Goal: Information Seeking & Learning: Stay updated

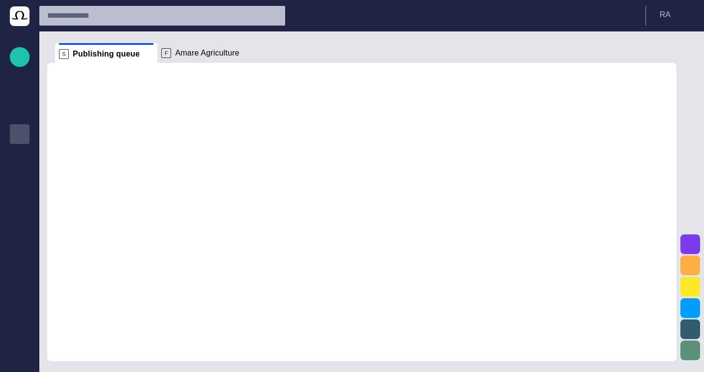
scroll to position [12, 0]
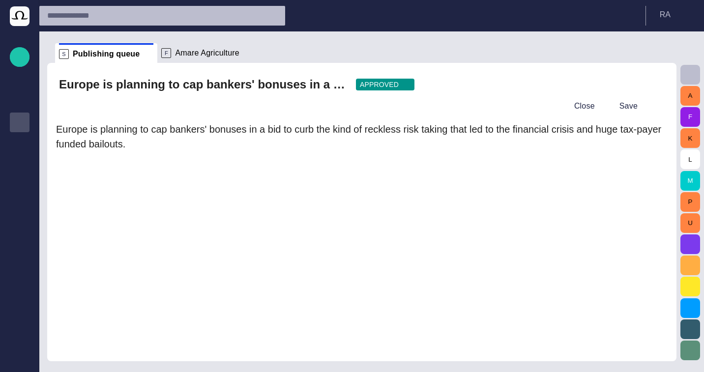
click at [657, 105] on div at bounding box center [655, 106] width 20 height 20
click at [589, 106] on button "Close" at bounding box center [577, 106] width 41 height 18
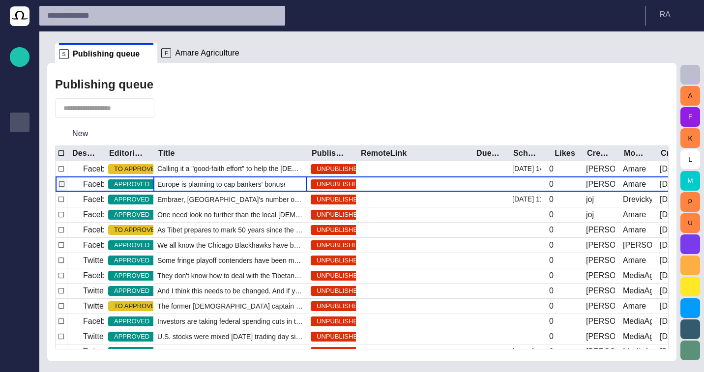
click at [219, 184] on span "Europe is planning to cap bankers' bonuses in a bid to curb the kind of reckles…" at bounding box center [230, 184] width 146 height 10
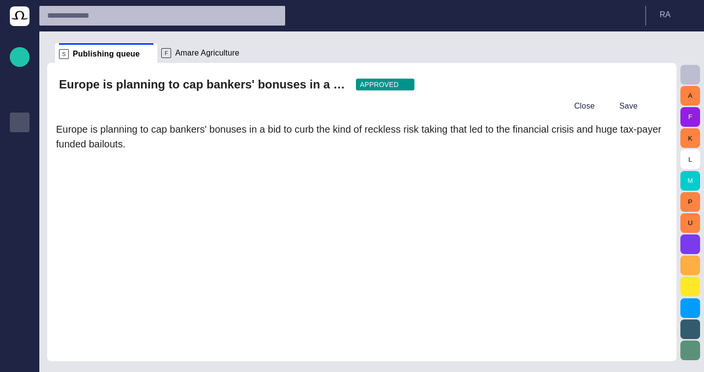
click at [652, 107] on div at bounding box center [655, 106] width 20 height 20
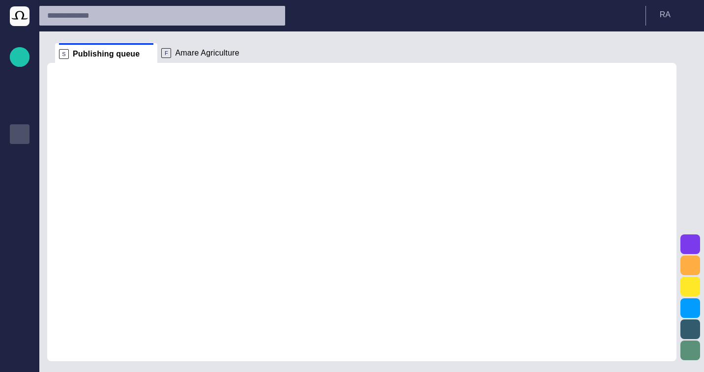
scroll to position [12, 0]
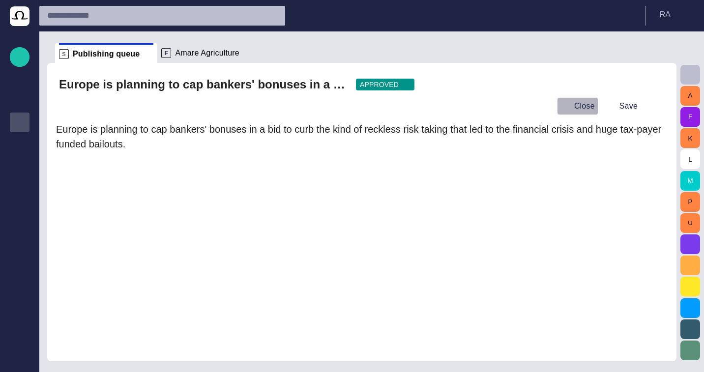
click at [593, 101] on button "Close" at bounding box center [577, 106] width 41 height 18
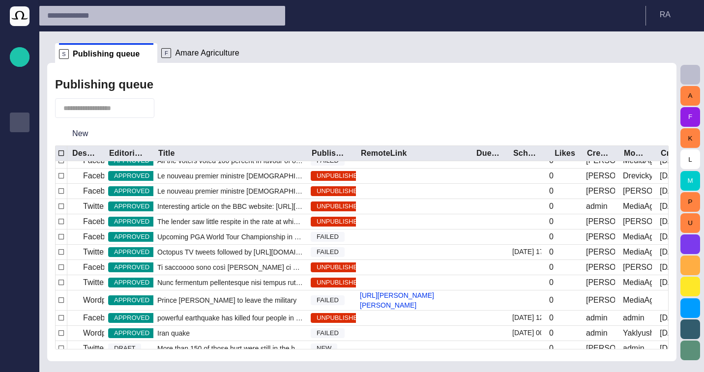
scroll to position [286, 0]
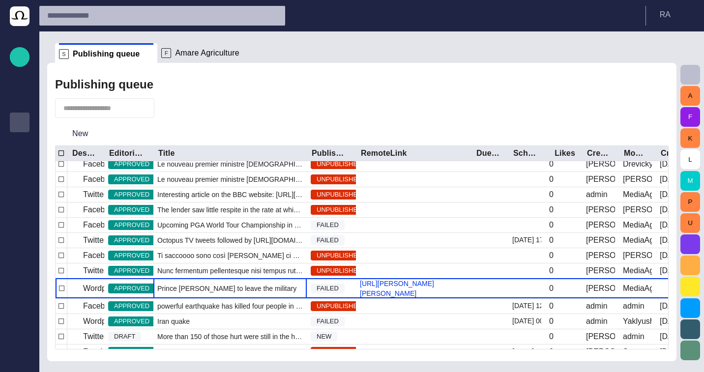
click at [218, 288] on span "Prince [PERSON_NAME] to leave the military" at bounding box center [226, 289] width 139 height 10
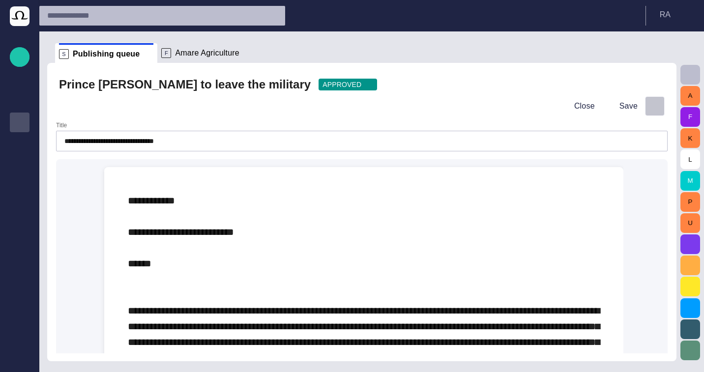
click at [659, 105] on span "button" at bounding box center [655, 106] width 10 height 10
click at [600, 81] on div at bounding box center [352, 186] width 704 height 372
drag, startPoint x: 223, startPoint y: 105, endPoint x: 77, endPoint y: 94, distance: 146.9
click at [76, 94] on div "Close Save" at bounding box center [362, 106] width 606 height 24
click at [76, 113] on div "Close Save" at bounding box center [362, 106] width 606 height 24
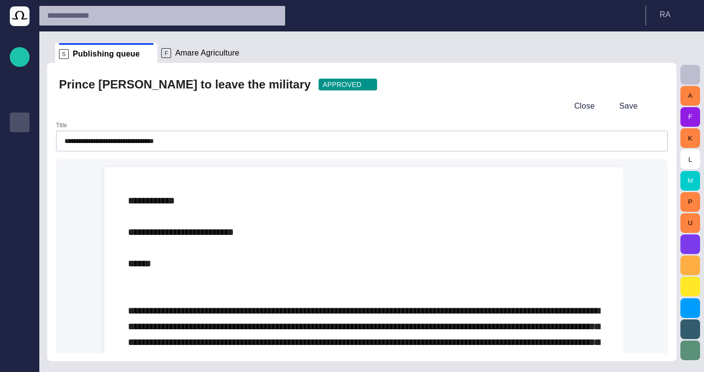
click at [263, 126] on div "**********" at bounding box center [362, 136] width 612 height 29
click at [311, 111] on div "Close Save" at bounding box center [362, 106] width 606 height 24
click at [586, 102] on button "Close" at bounding box center [577, 106] width 41 height 18
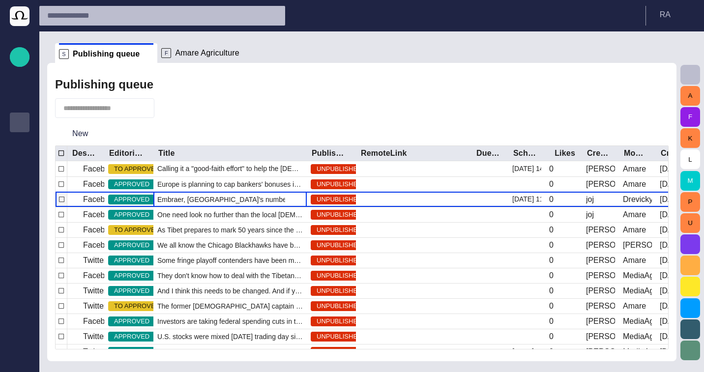
click at [178, 200] on span "Embraer, [GEOGRAPHIC_DATA]'s number one exporter of manufactured goods," at bounding box center [230, 200] width 146 height 10
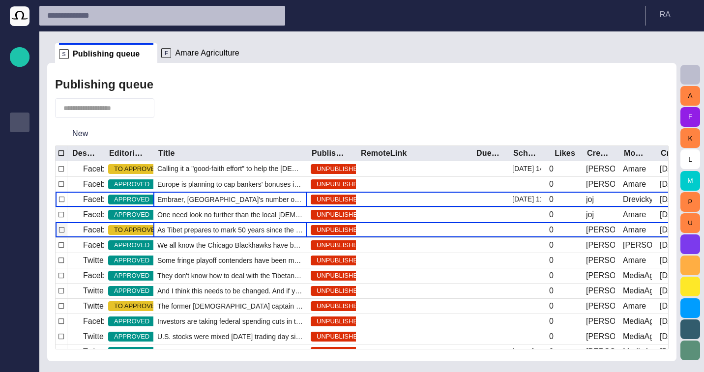
click at [213, 222] on div "As Tibet prepares to mark 50 years since the [PERSON_NAME] fled" at bounding box center [229, 229] width 153 height 15
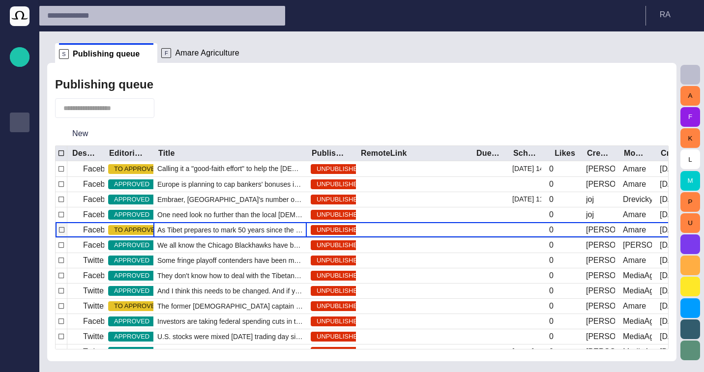
click at [213, 222] on div "As Tibet prepares to mark 50 years since the [PERSON_NAME] fled" at bounding box center [229, 229] width 153 height 15
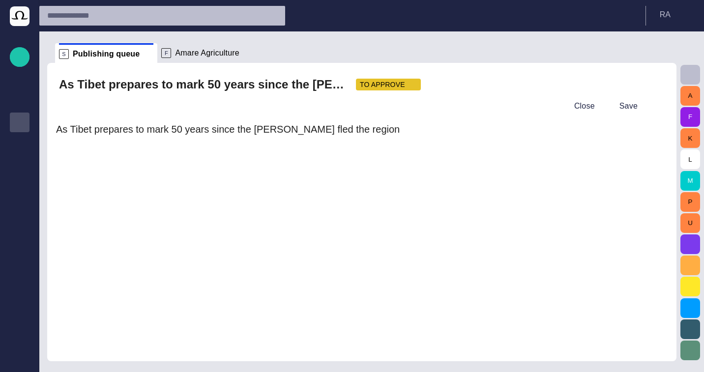
click at [653, 87] on span "button" at bounding box center [655, 85] width 10 height 10
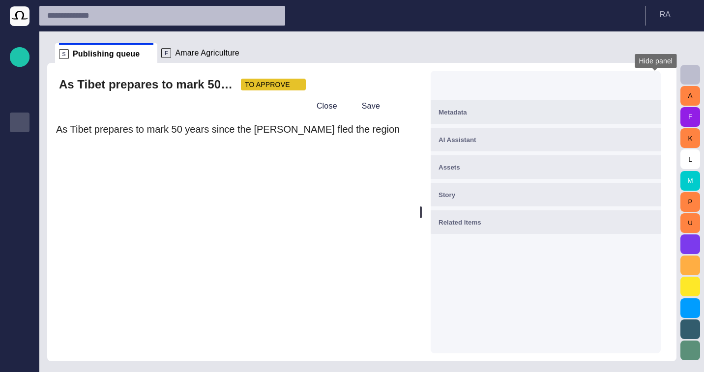
click at [652, 87] on span "button" at bounding box center [647, 85] width 10 height 10
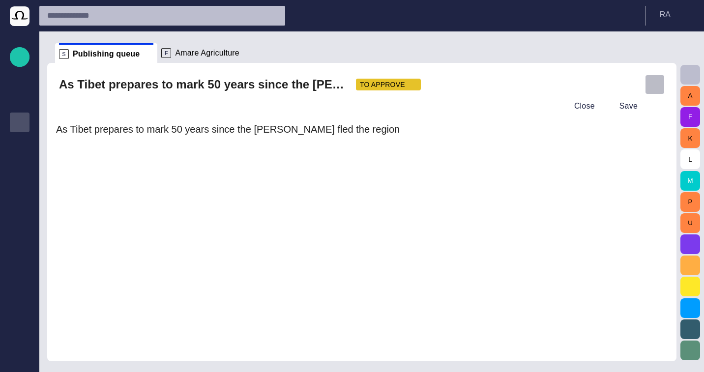
click at [653, 87] on span "button" at bounding box center [655, 85] width 10 height 10
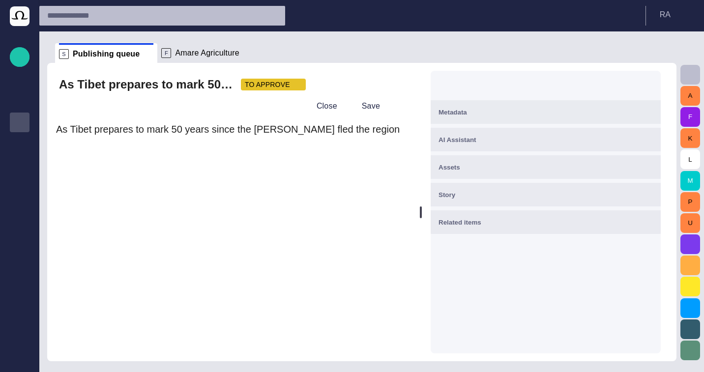
click at [652, 87] on span "button" at bounding box center [647, 85] width 10 height 10
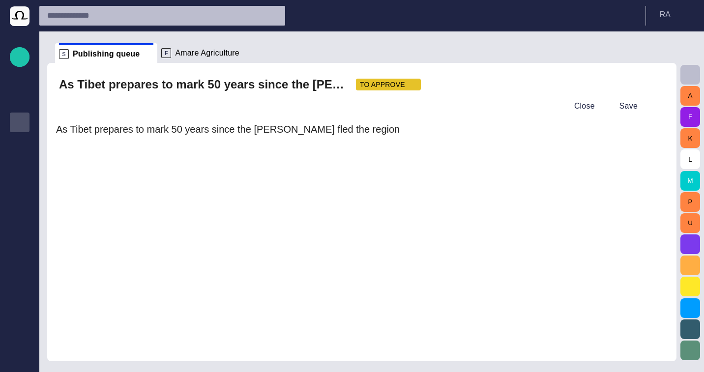
click at [654, 103] on div at bounding box center [655, 106] width 20 height 20
click at [579, 113] on button "Close" at bounding box center [577, 106] width 41 height 18
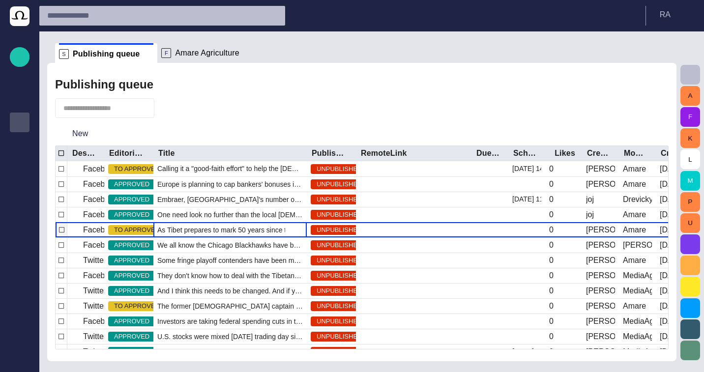
click at [217, 224] on div "As Tibet prepares to mark 50 years since the [PERSON_NAME] fled" at bounding box center [229, 230] width 153 height 15
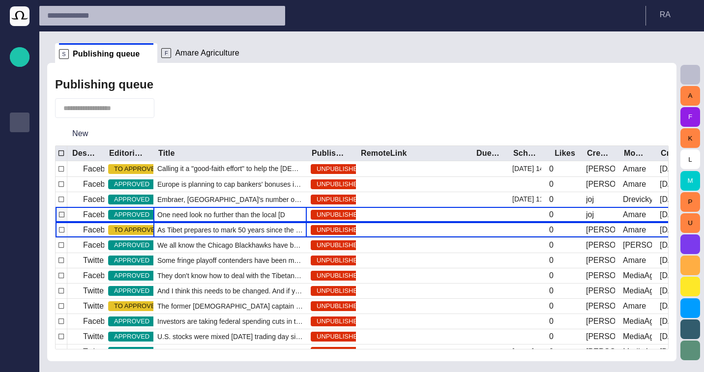
click at [225, 217] on span "One need look no further than the local [DEMOGRAPHIC_DATA] stand to fin" at bounding box center [230, 215] width 146 height 10
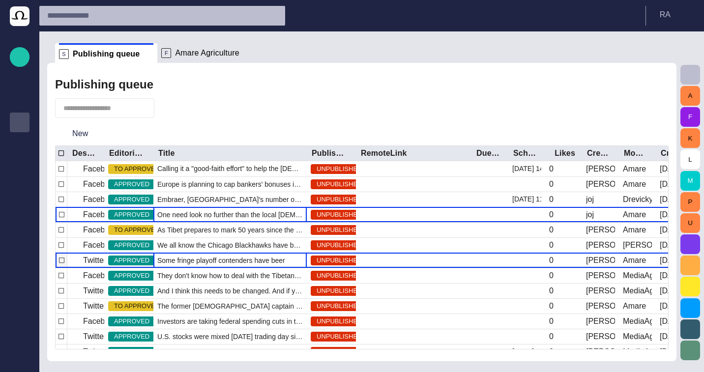
click at [221, 254] on div "Some fringe playoff contenders have been making some moves l" at bounding box center [229, 260] width 153 height 15
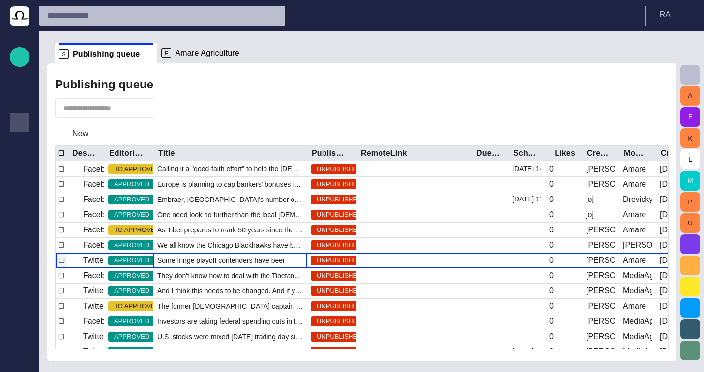
click at [221, 254] on div "Some fringe playoff contenders have been making some moves l" at bounding box center [229, 260] width 153 height 15
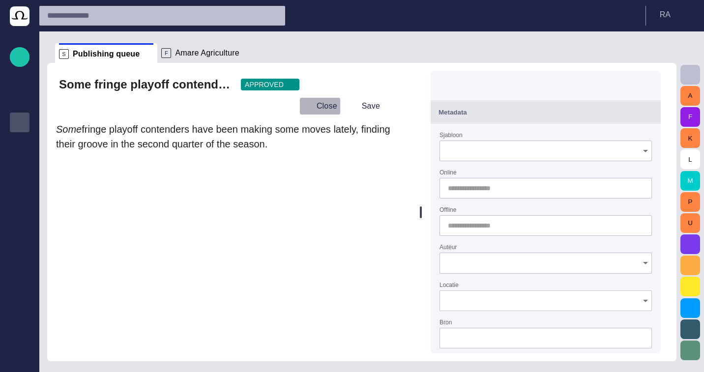
click at [328, 104] on button "Close" at bounding box center [319, 106] width 41 height 18
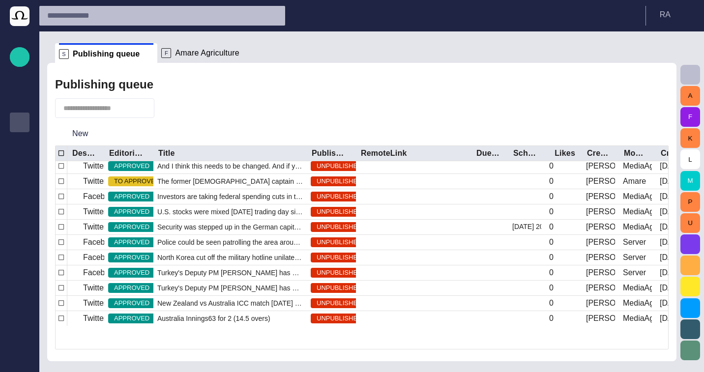
scroll to position [70, 0]
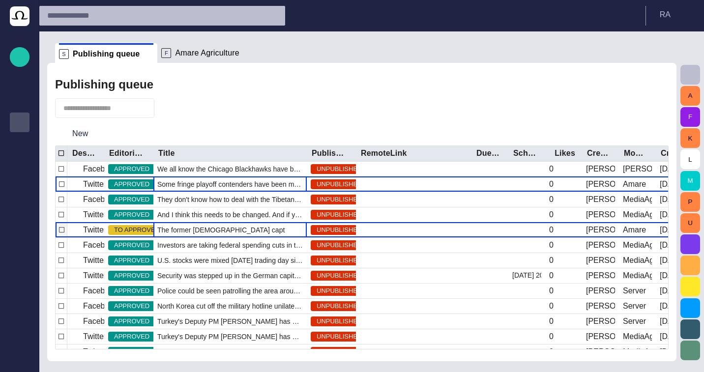
click at [194, 229] on span "The former [DEMOGRAPHIC_DATA] captain made 115 appearances for his country and …" at bounding box center [230, 230] width 146 height 10
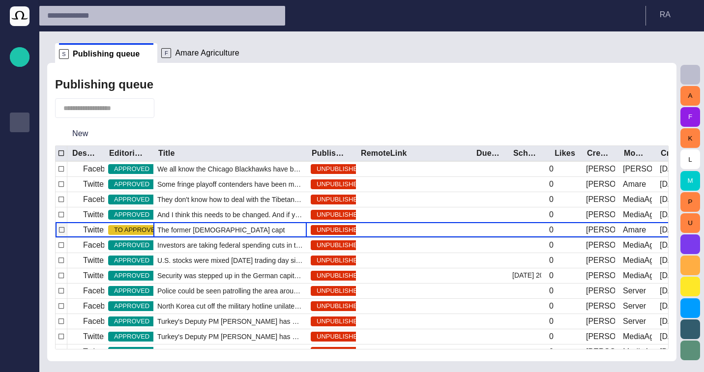
click at [194, 229] on span "The former [DEMOGRAPHIC_DATA] captain made 115 appearances for his country and …" at bounding box center [230, 230] width 146 height 10
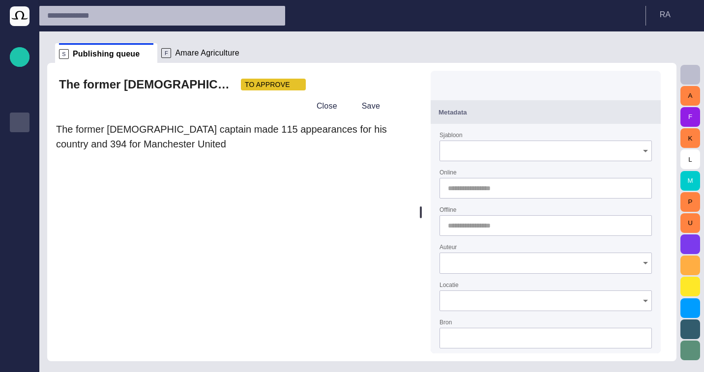
click at [282, 77] on div "The former [DEMOGRAPHIC_DATA] captain made 115 appearances for his country and …" at bounding box center [233, 85] width 348 height 16
click at [282, 82] on span "TO APPROVE" at bounding box center [267, 85] width 45 height 10
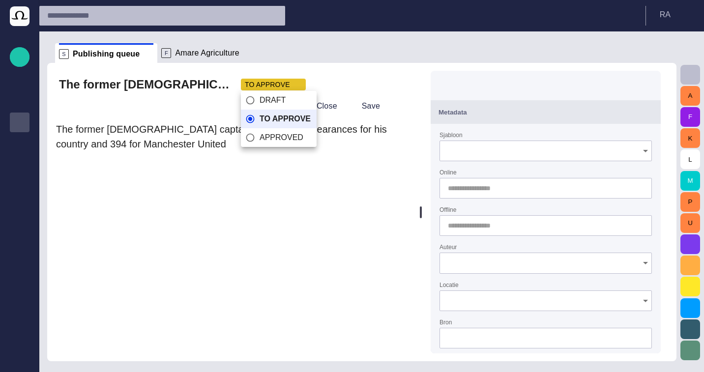
click at [282, 98] on span "DRAFT" at bounding box center [285, 100] width 51 height 12
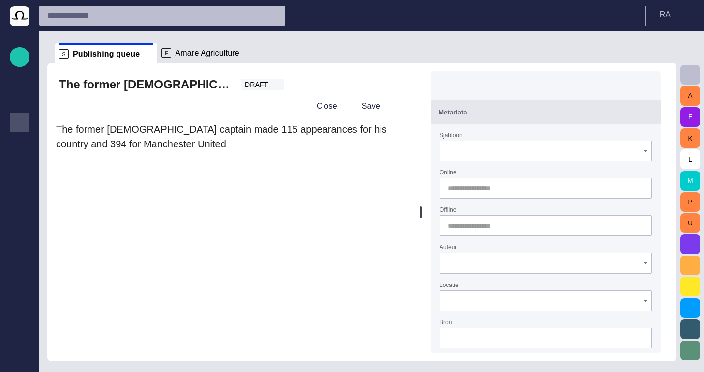
click at [272, 105] on div "Close Save" at bounding box center [233, 106] width 348 height 24
click at [657, 88] on button "button" at bounding box center [647, 85] width 20 height 20
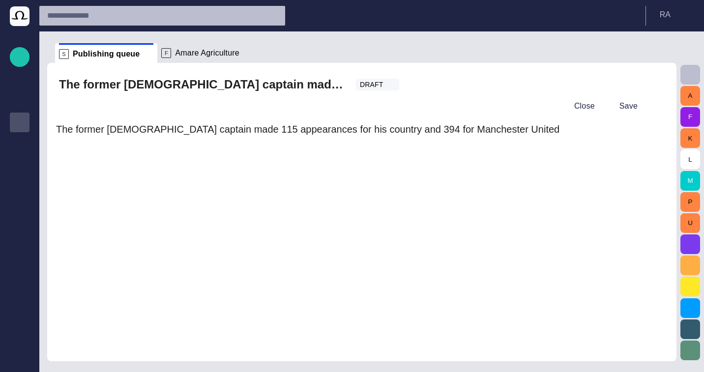
click at [580, 90] on div "The former [DEMOGRAPHIC_DATA] captain made 115 appearances for his country and …" at bounding box center [348, 85] width 578 height 16
click at [580, 103] on button "Close" at bounding box center [577, 106] width 41 height 18
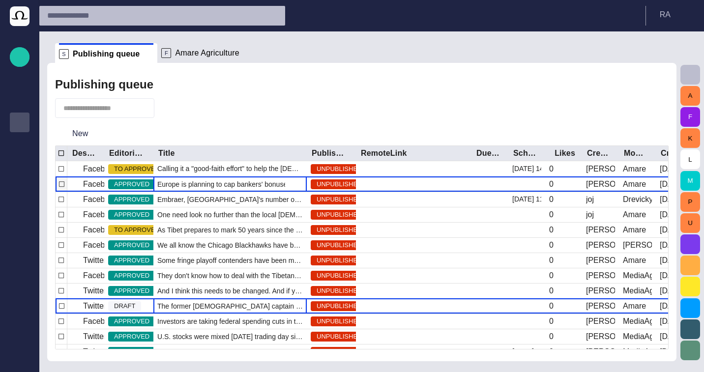
click at [178, 185] on span "Europe is planning to cap bankers' bonuses in a bid to curb the kind of reckles…" at bounding box center [230, 184] width 146 height 10
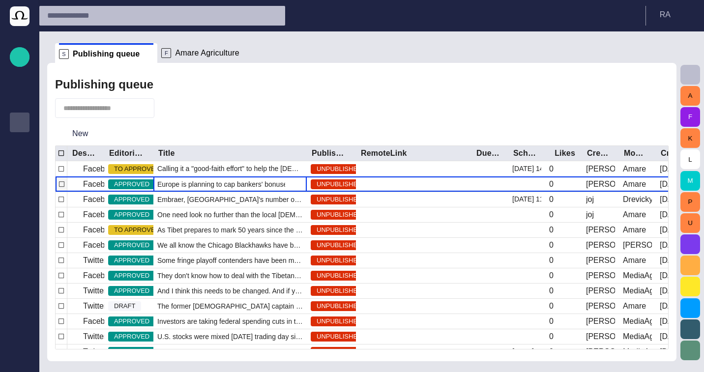
click at [178, 185] on span "Europe is planning to cap bankers' bonuses in a bid to curb the kind of reckles…" at bounding box center [230, 184] width 146 height 10
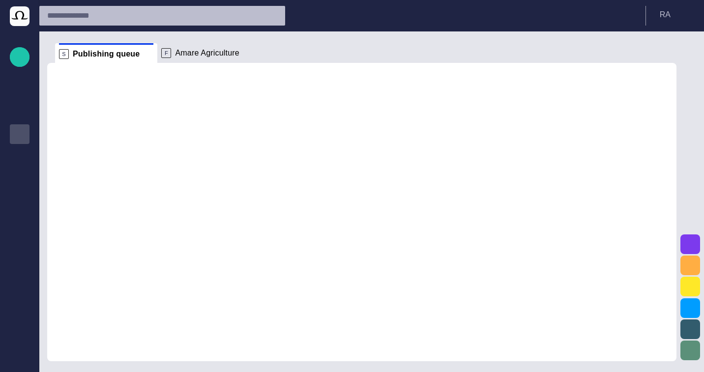
scroll to position [12, 0]
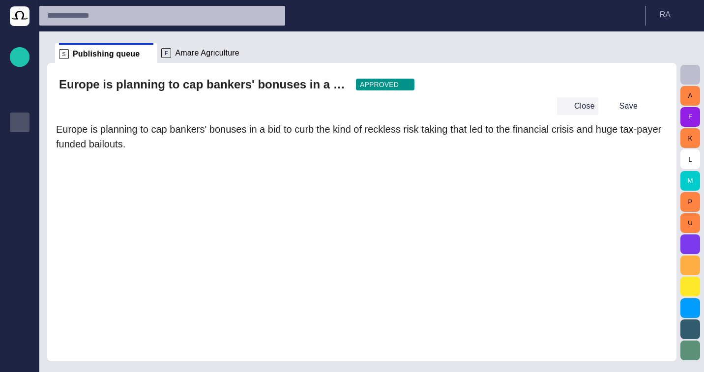
click at [569, 108] on span "button" at bounding box center [565, 106] width 10 height 10
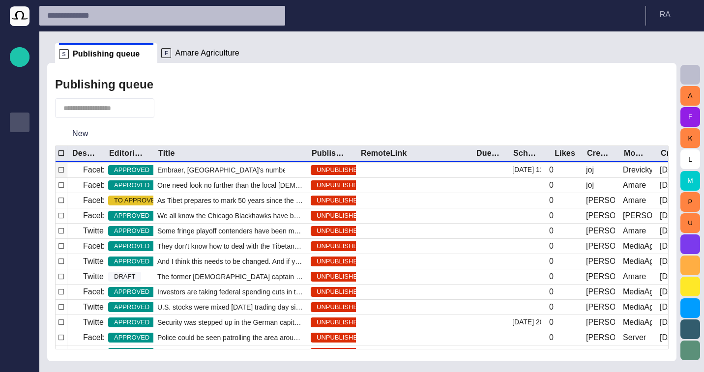
scroll to position [0, 0]
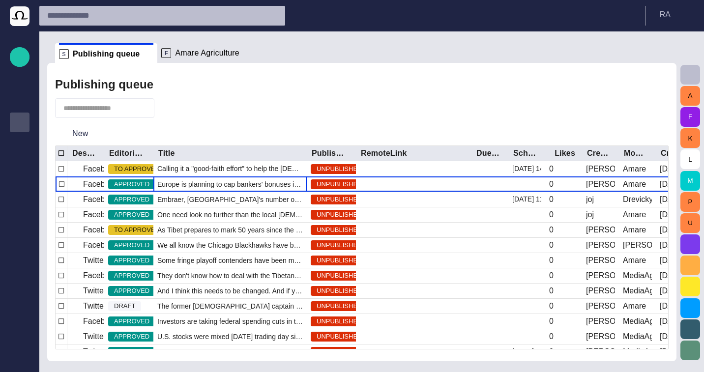
click at [310, 69] on div "Publishing queue New Destination Editorial status Title Publishing status Remot…" at bounding box center [361, 212] width 629 height 298
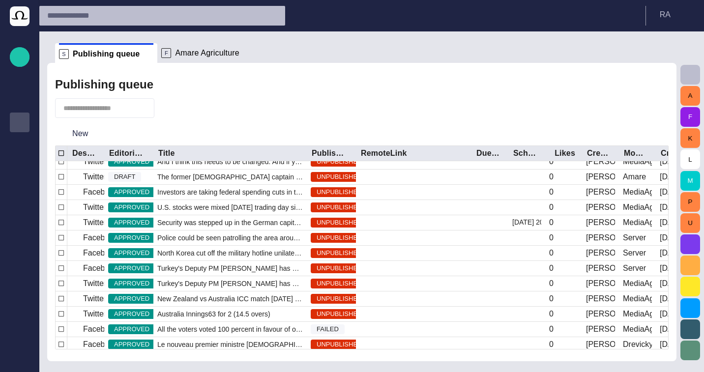
scroll to position [119, 0]
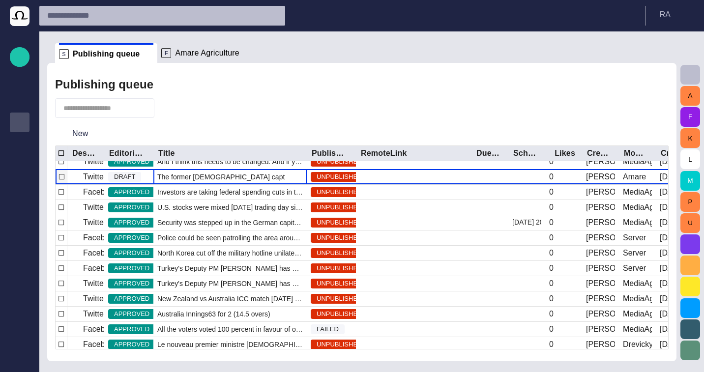
click at [211, 178] on span "The former [DEMOGRAPHIC_DATA] captain made 115 appearances for his country and …" at bounding box center [230, 177] width 146 height 10
